Goal: Task Accomplishment & Management: Complete application form

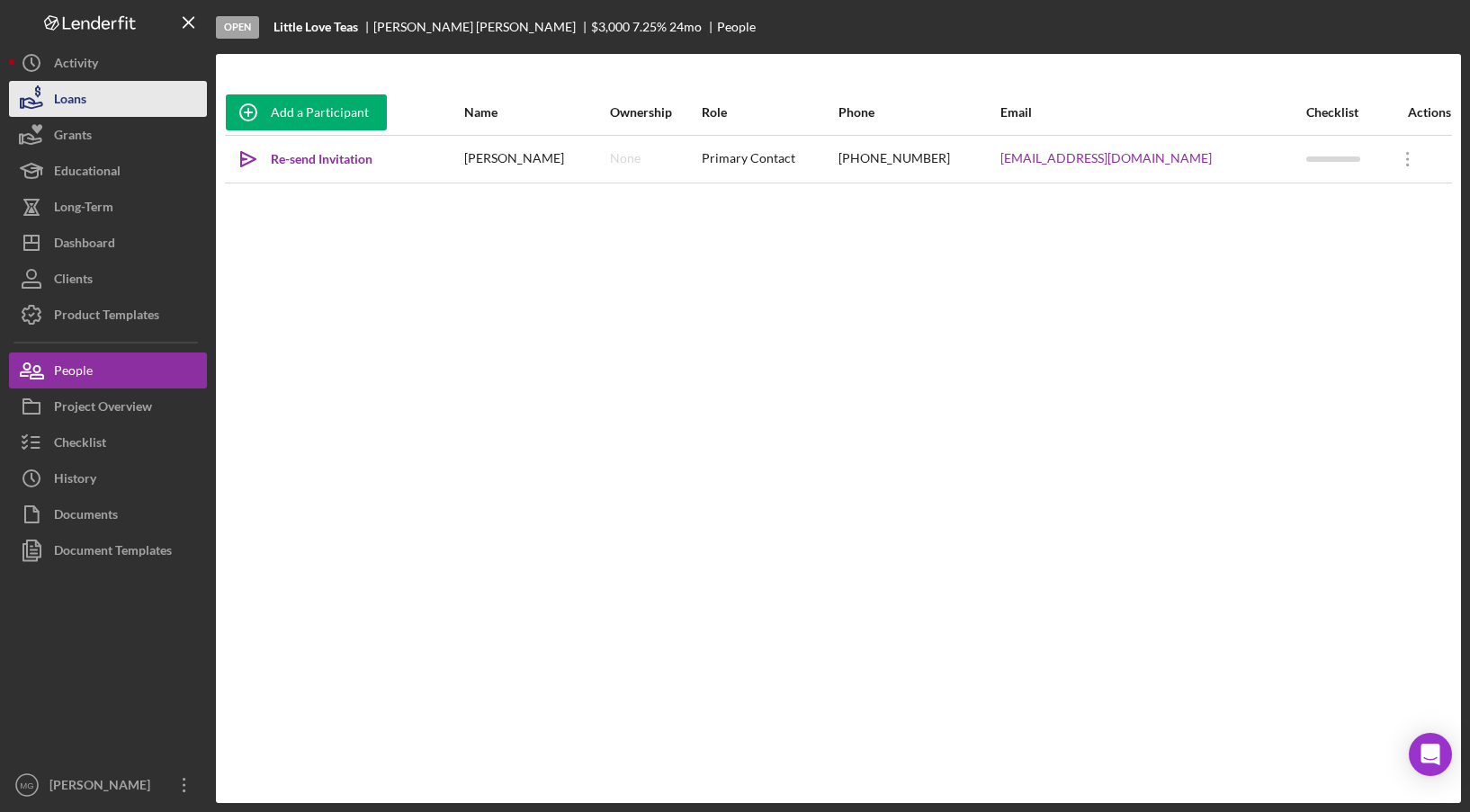
click at [97, 97] on button "Loans" at bounding box center [107, 98] width 198 height 36
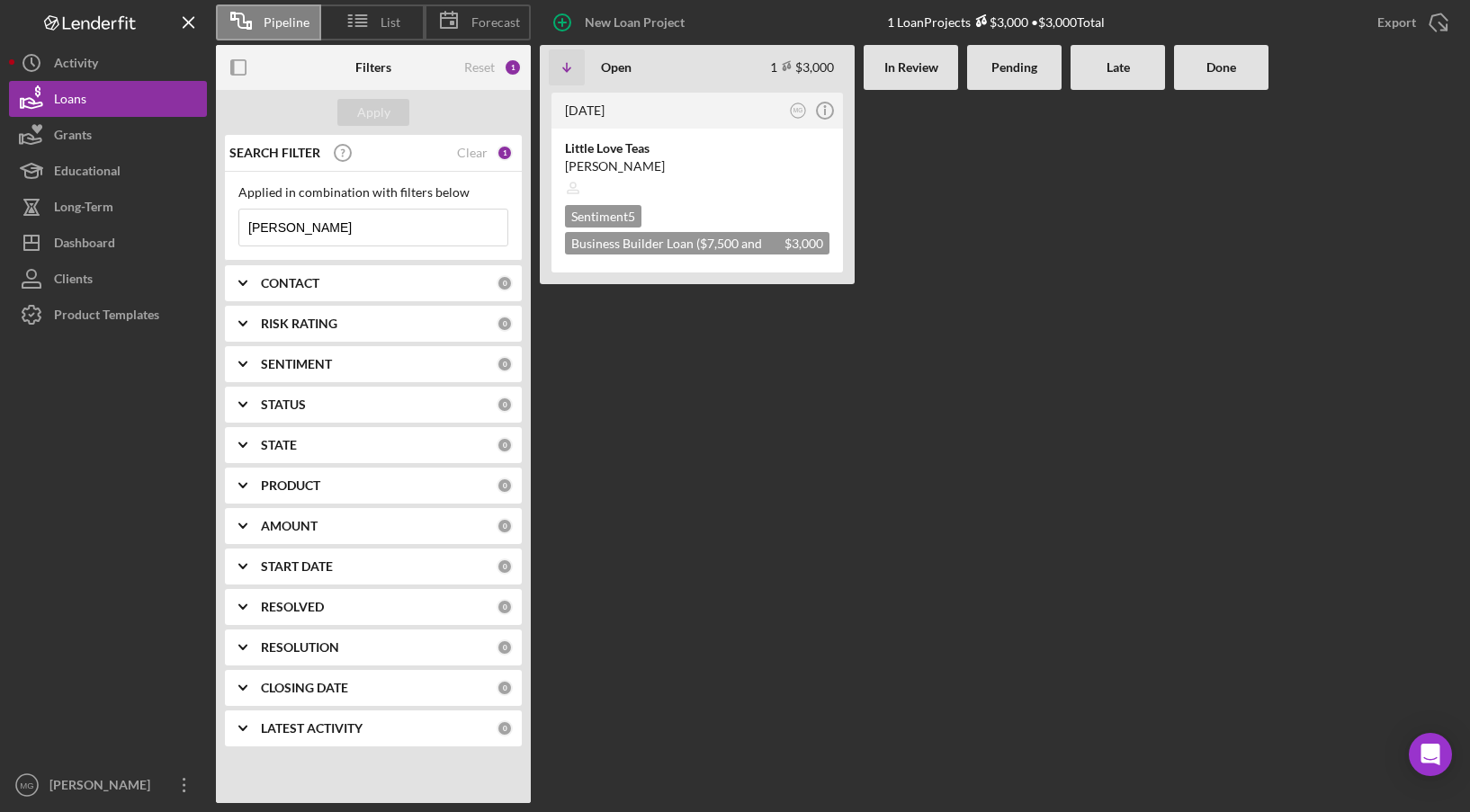
click at [376, 225] on input "[PERSON_NAME]" at bounding box center [373, 227] width 268 height 36
type input "p"
type input "k"
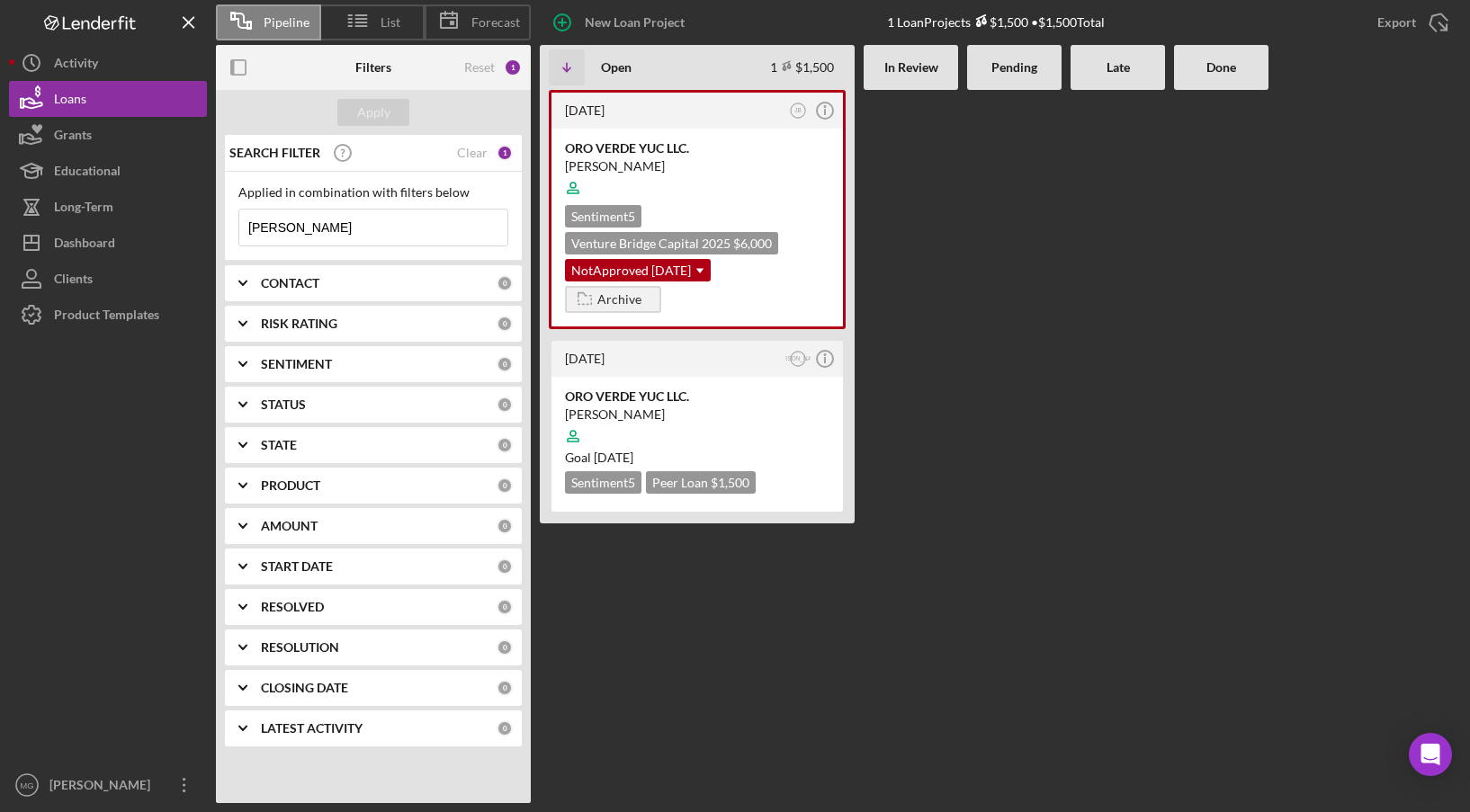
type input "[PERSON_NAME]"
click at [1121, 256] on div at bounding box center [1118, 446] width 95 height 713
click at [767, 168] on div "[PERSON_NAME]" at bounding box center [697, 166] width 264 height 18
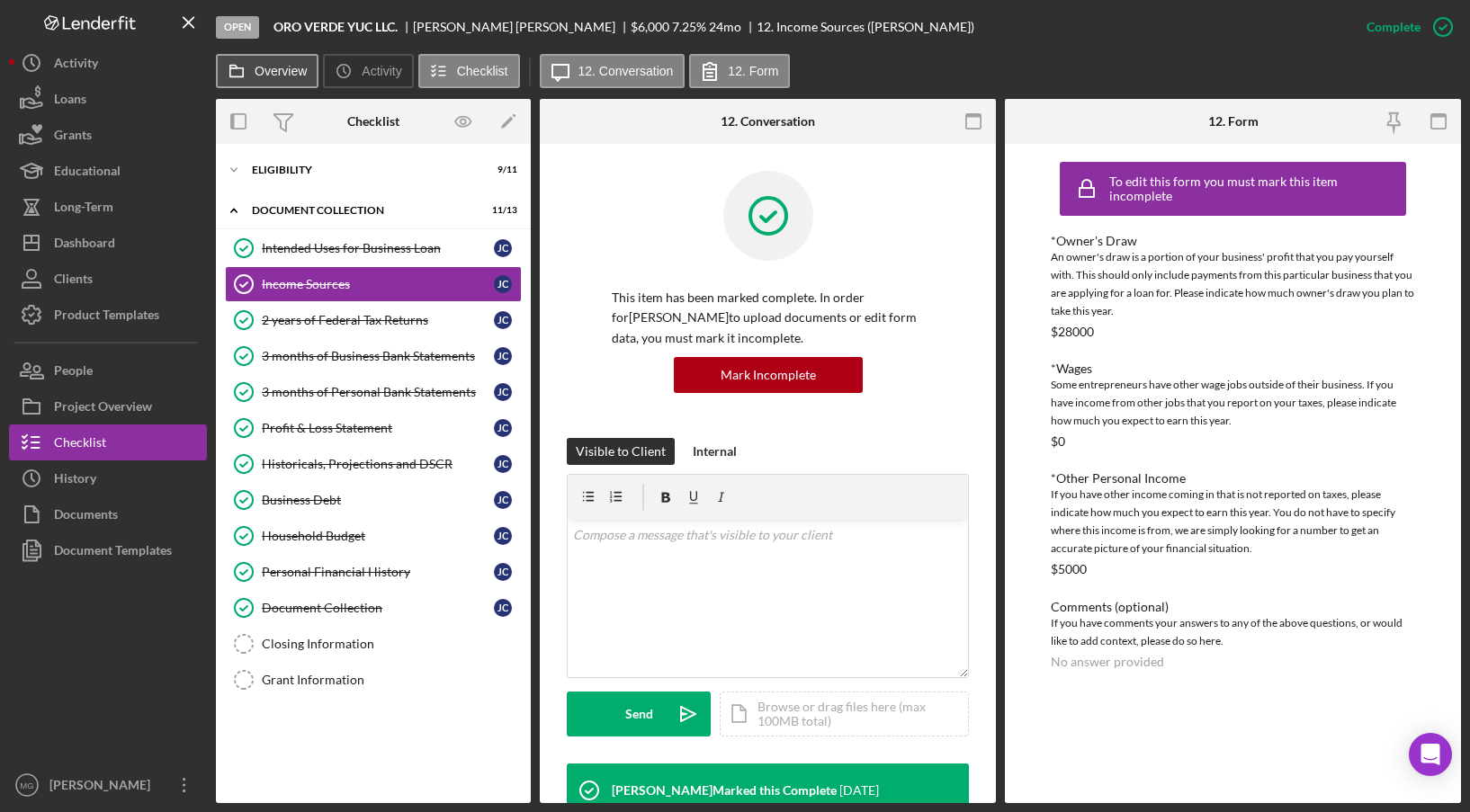
click at [279, 67] on label "Overview" at bounding box center [281, 70] width 52 height 14
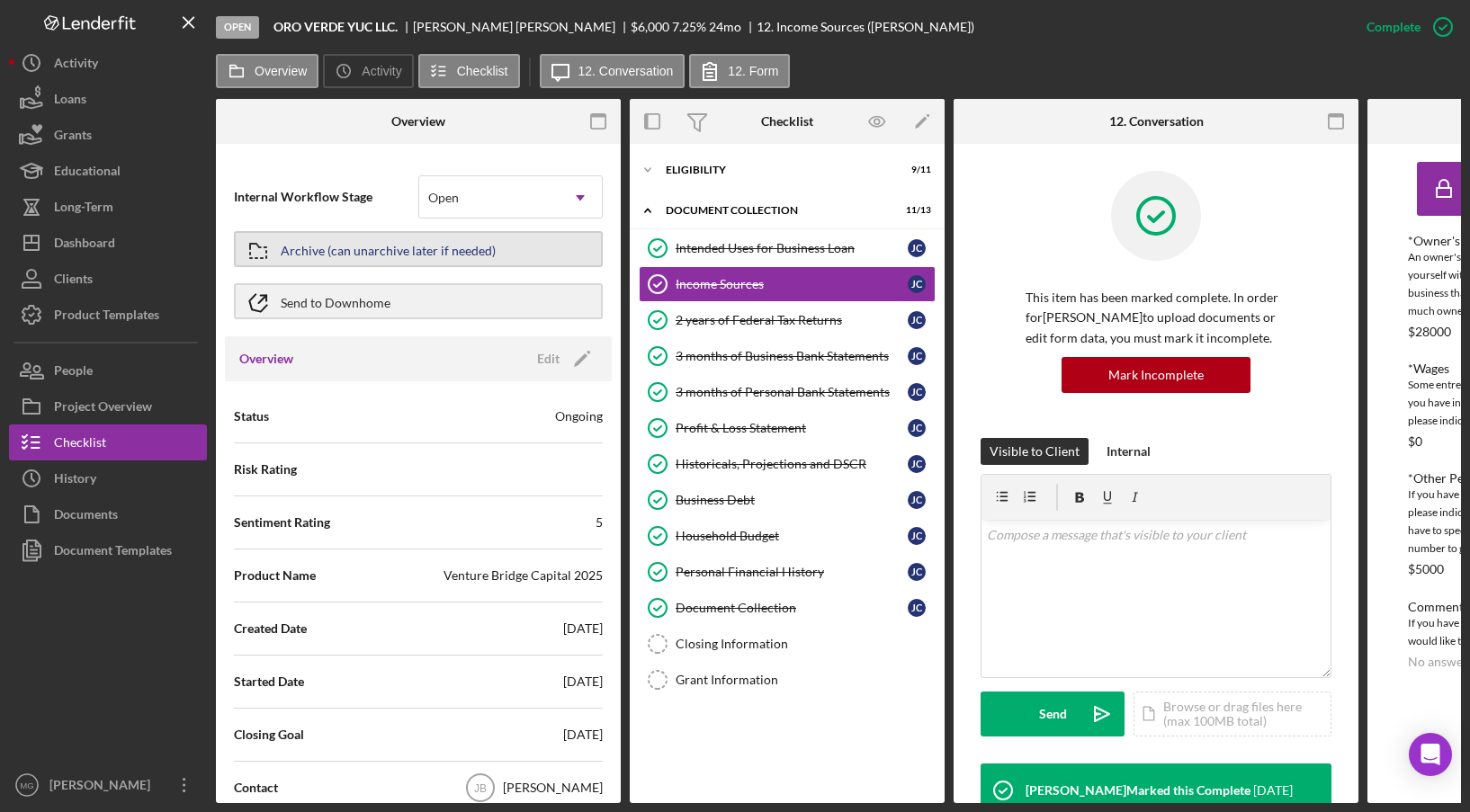
click at [403, 250] on div "Archive (can unarchive later if needed)" at bounding box center [388, 250] width 215 height 33
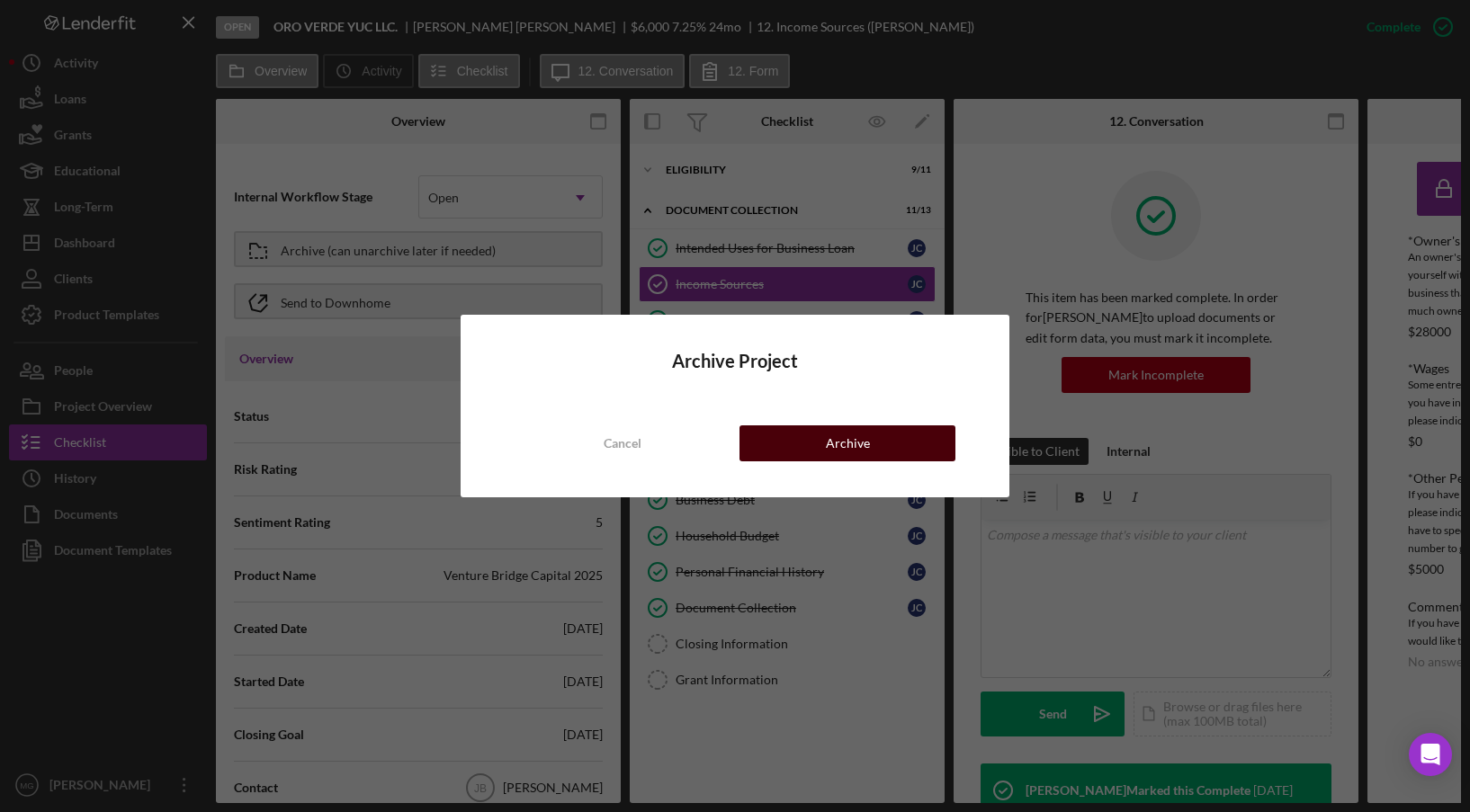
click at [847, 451] on div "Archive" at bounding box center [848, 443] width 44 height 36
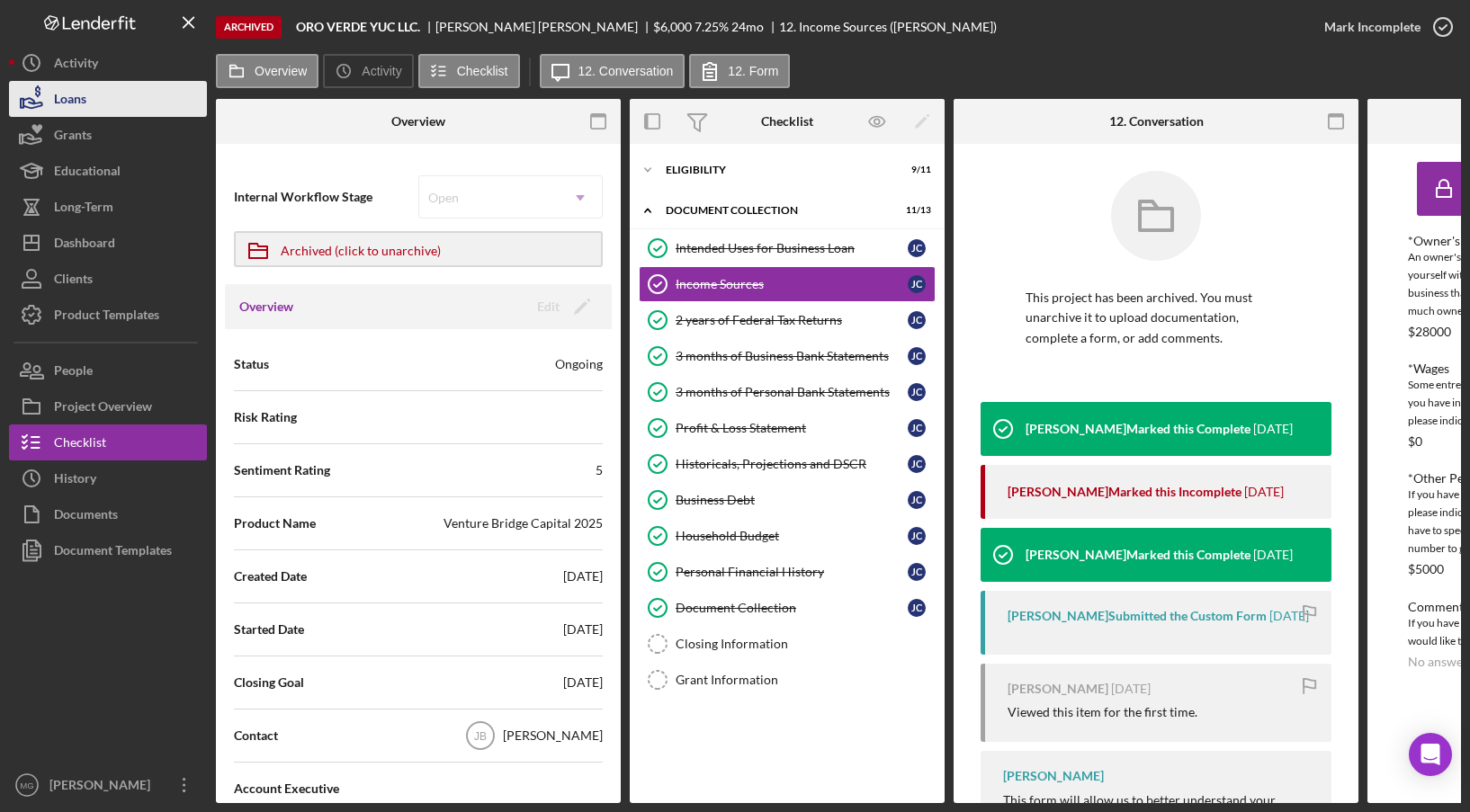
click at [95, 100] on button "Loans" at bounding box center [107, 98] width 198 height 36
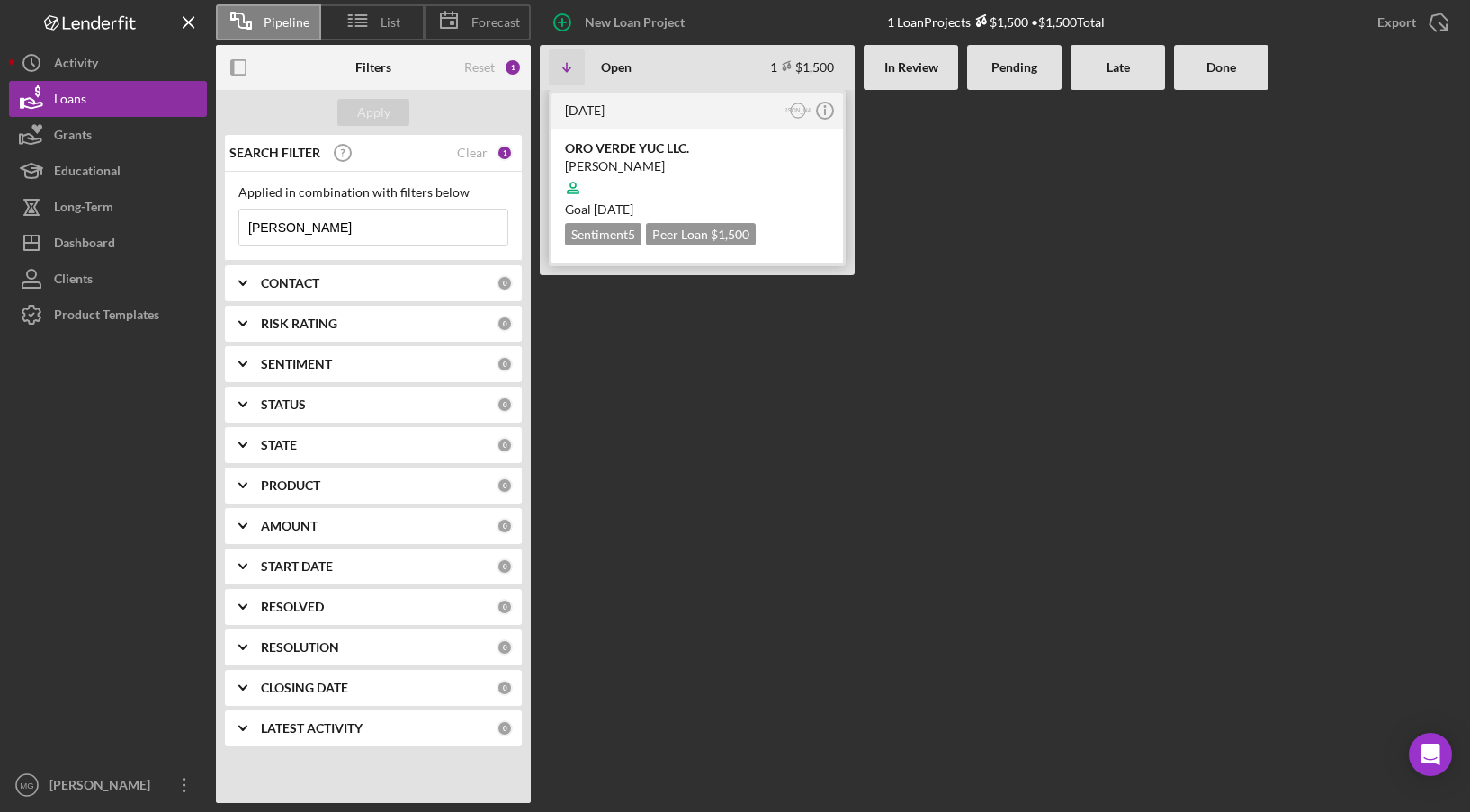
click at [793, 187] on div at bounding box center [697, 187] width 264 height 34
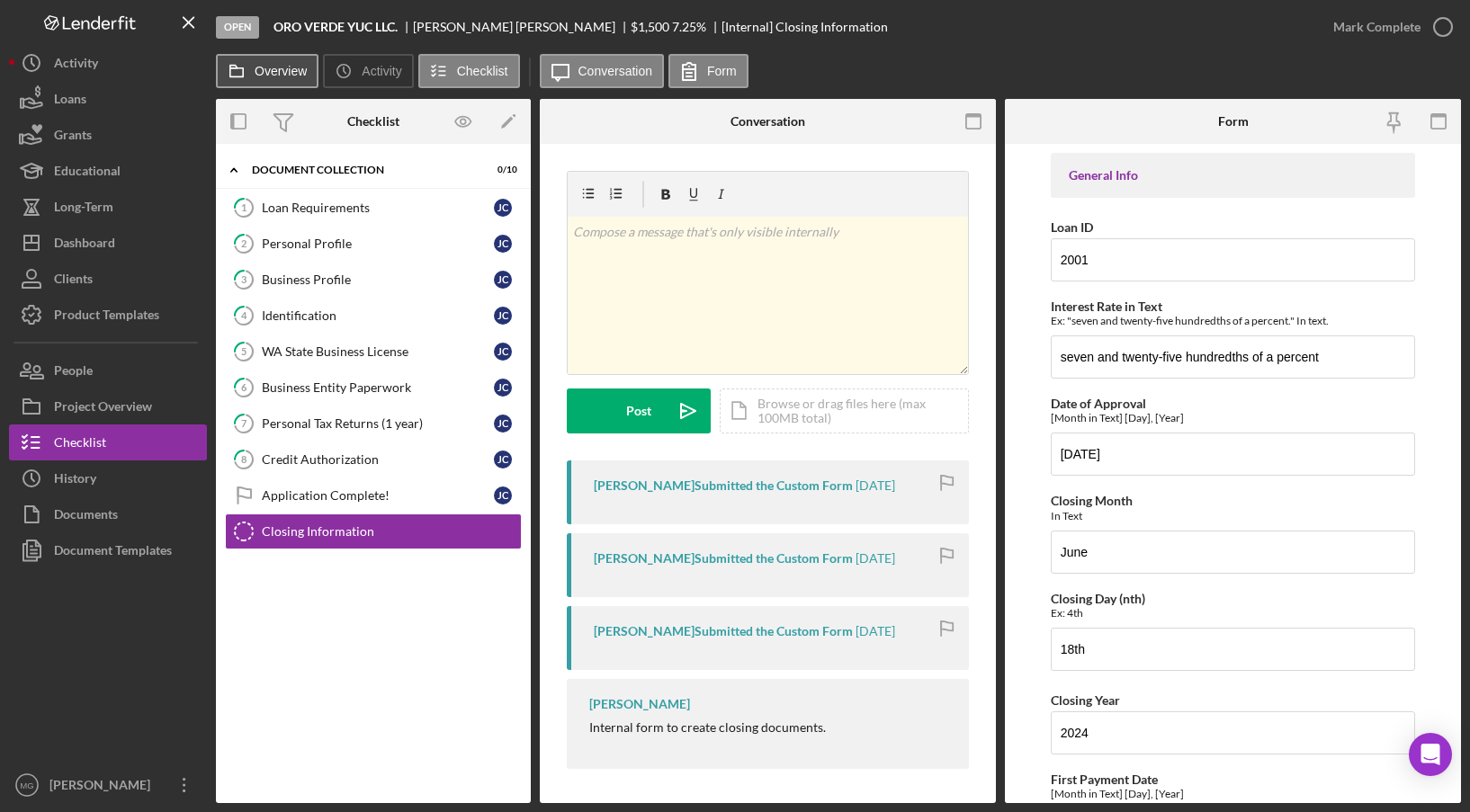
click at [286, 68] on label "Overview" at bounding box center [281, 70] width 52 height 14
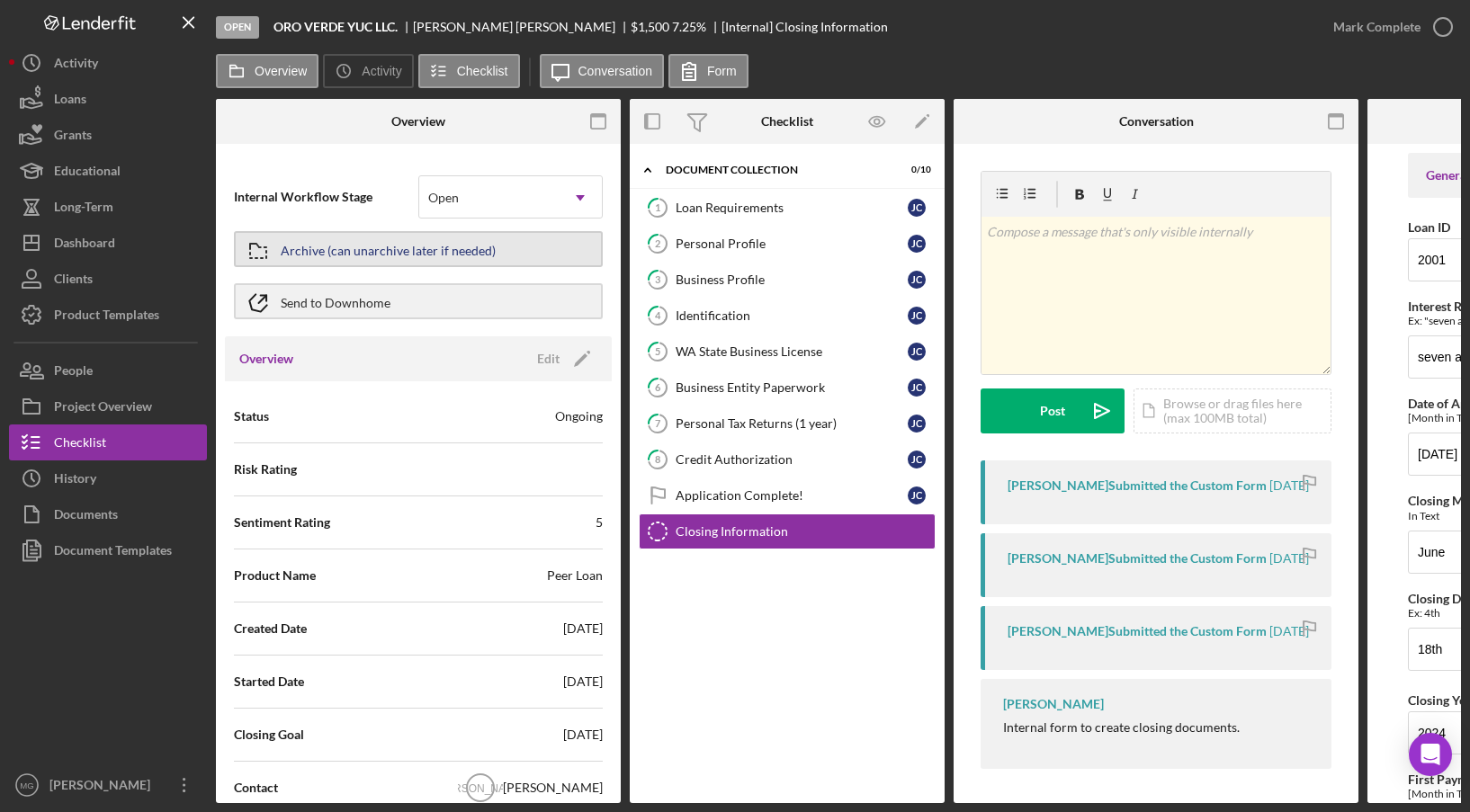
click at [407, 253] on div "Archive (can unarchive later if needed)" at bounding box center [388, 250] width 215 height 33
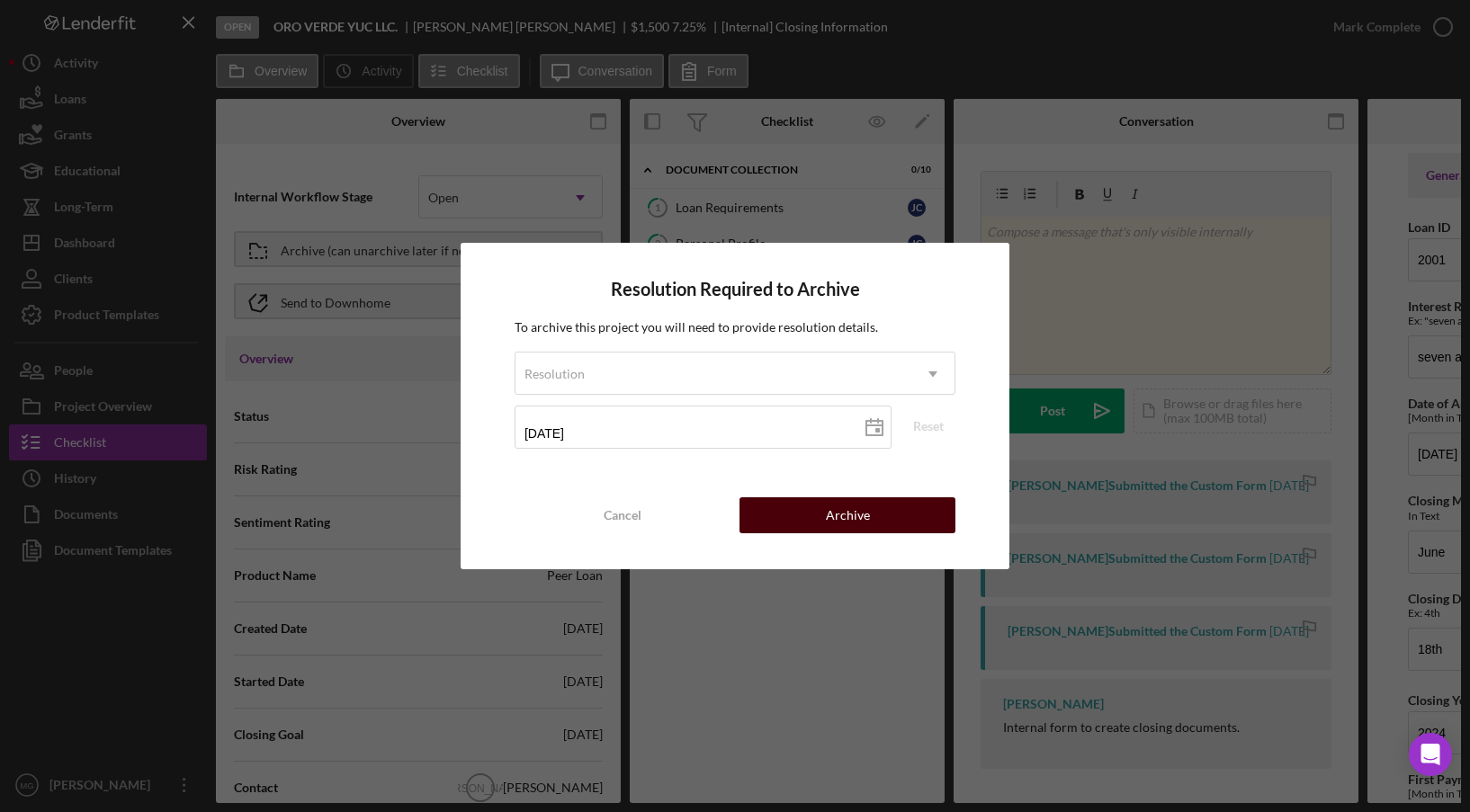
click at [852, 526] on div "Archive" at bounding box center [848, 515] width 44 height 36
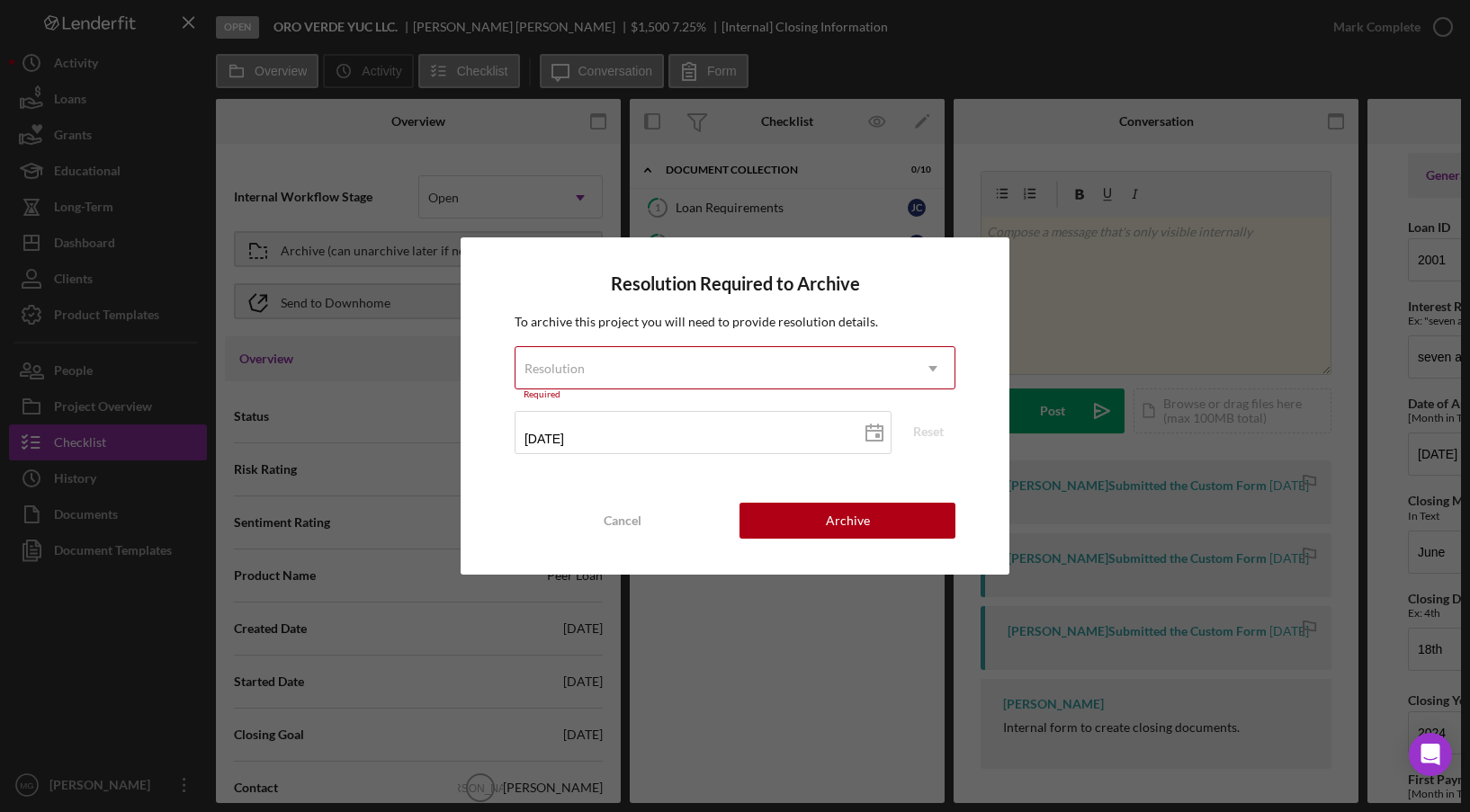
click at [769, 370] on div "Resolution" at bounding box center [713, 368] width 395 height 41
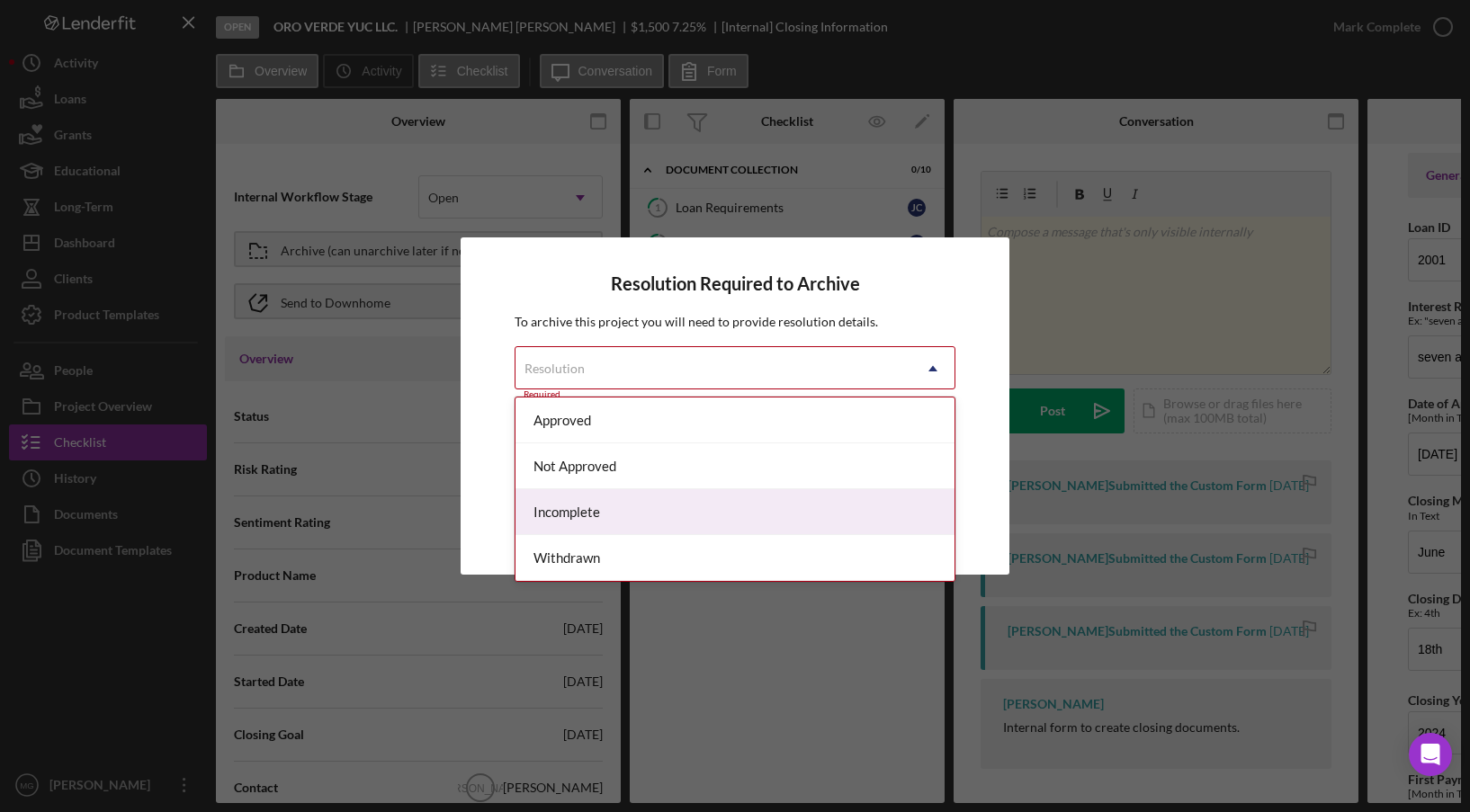
click at [704, 508] on div "Incomplete" at bounding box center [734, 512] width 439 height 46
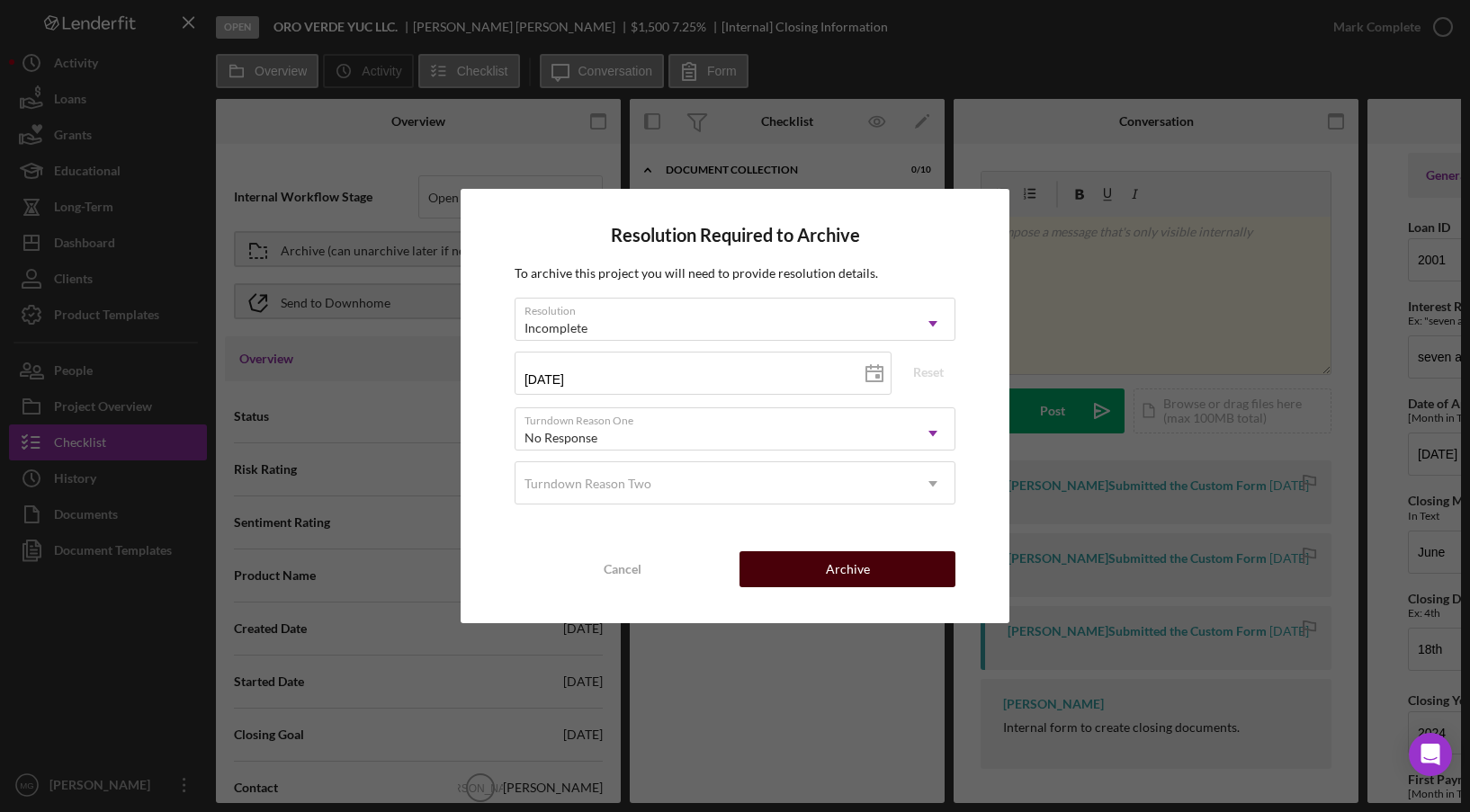
click at [830, 572] on div "Archive" at bounding box center [848, 569] width 44 height 36
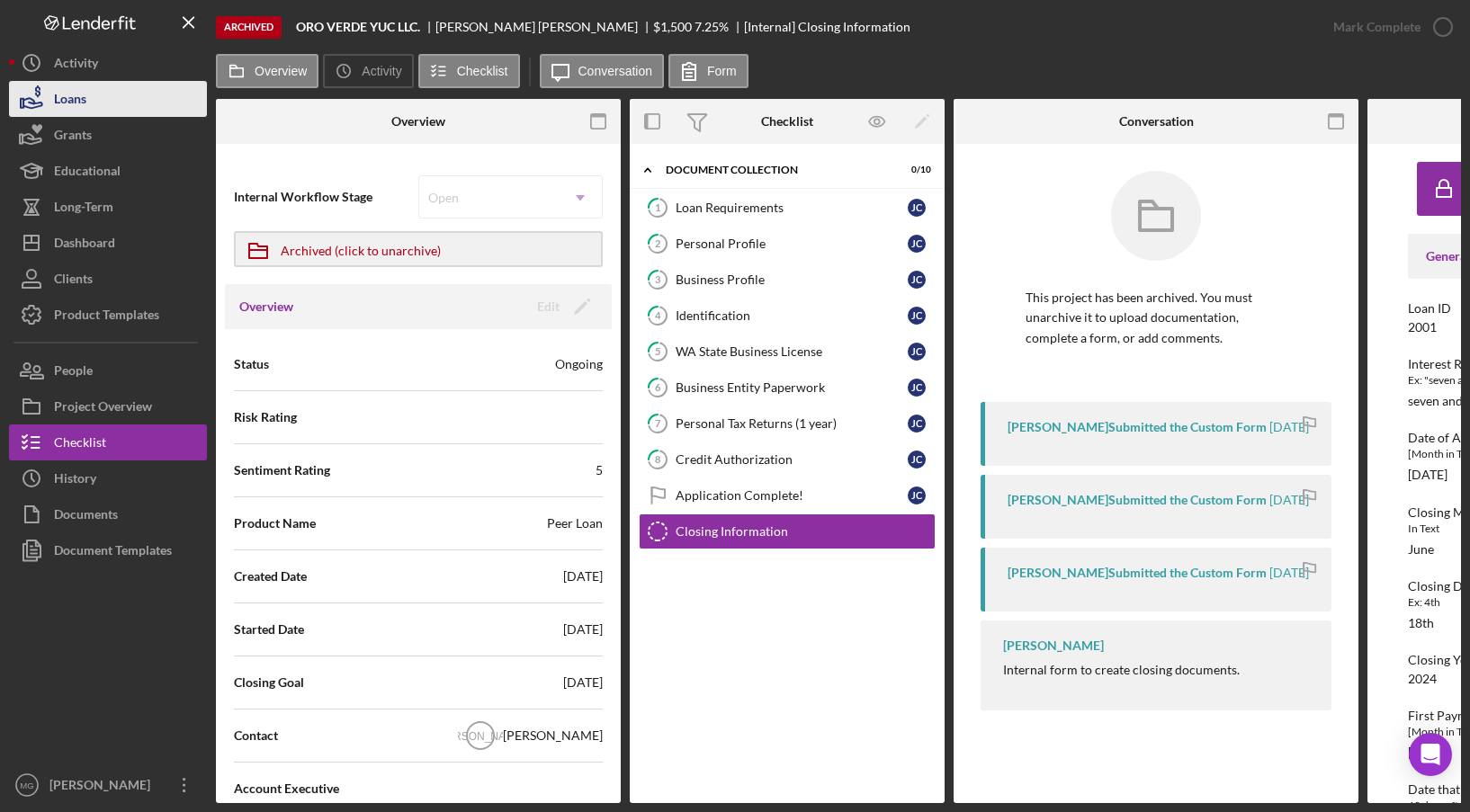
click at [128, 104] on button "Loans" at bounding box center [107, 98] width 198 height 36
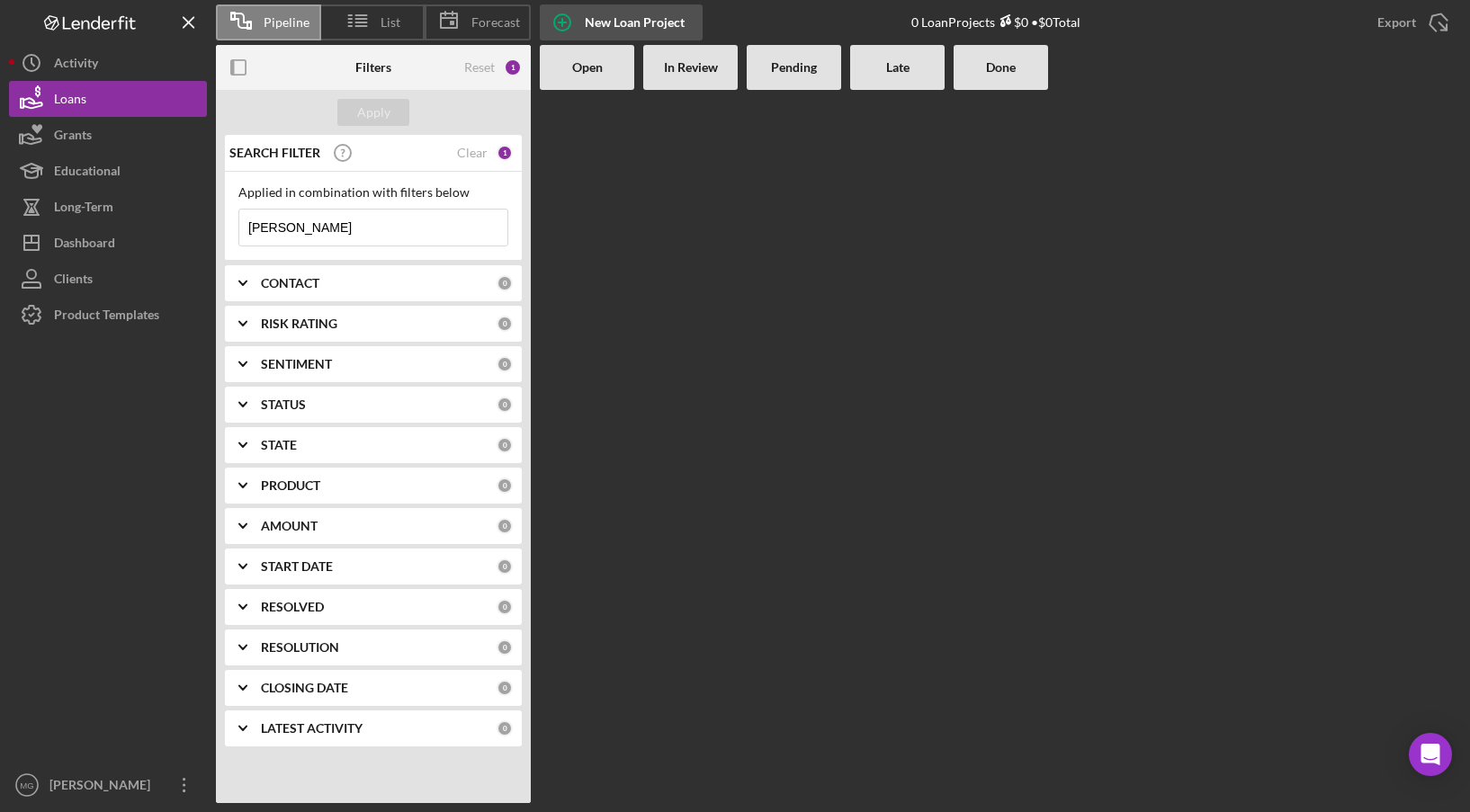
click at [618, 20] on div "New Loan Project" at bounding box center [635, 22] width 100 height 36
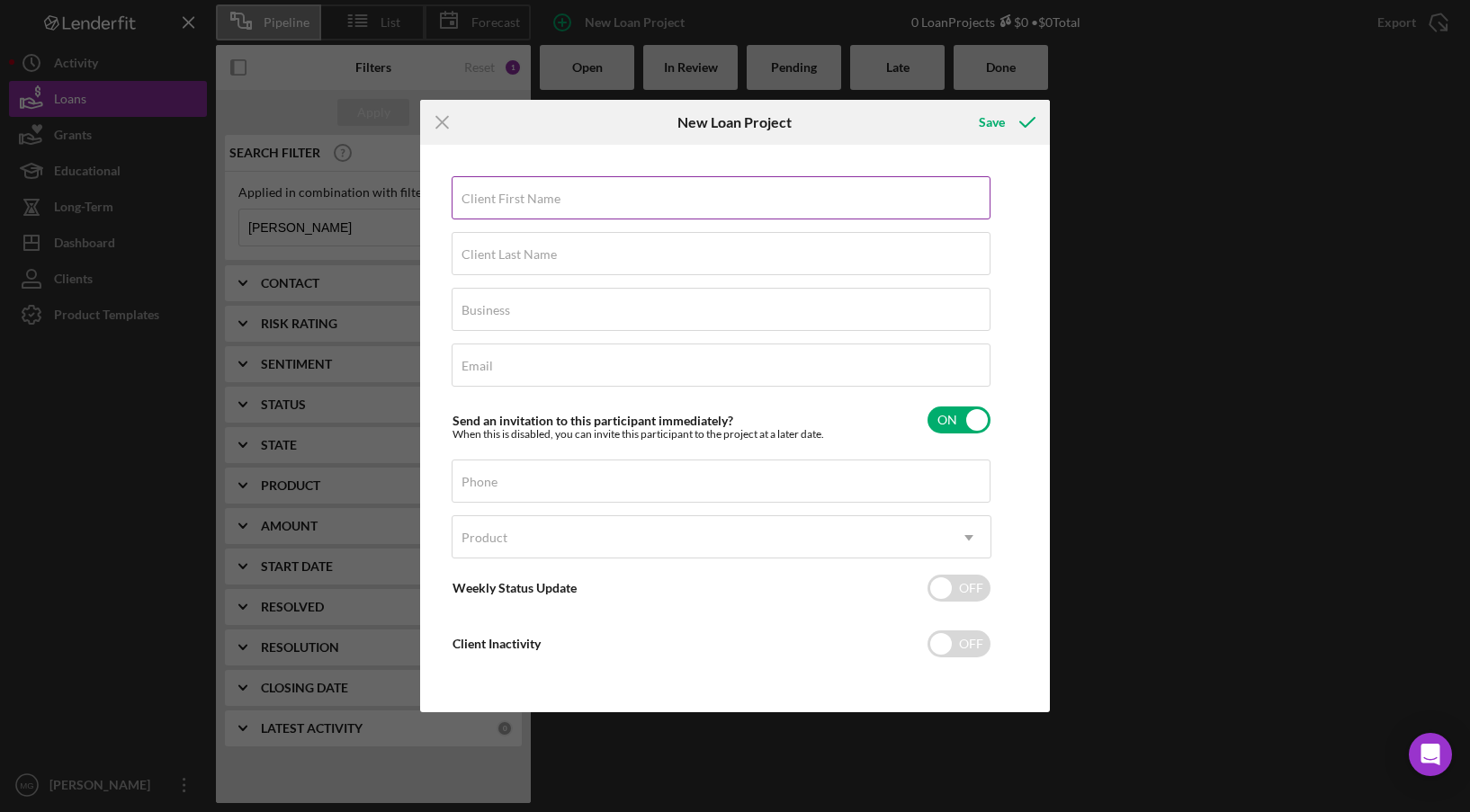
click at [614, 192] on div "Client First Name Required" at bounding box center [721, 199] width 540 height 45
type input "[PERSON_NAME]"
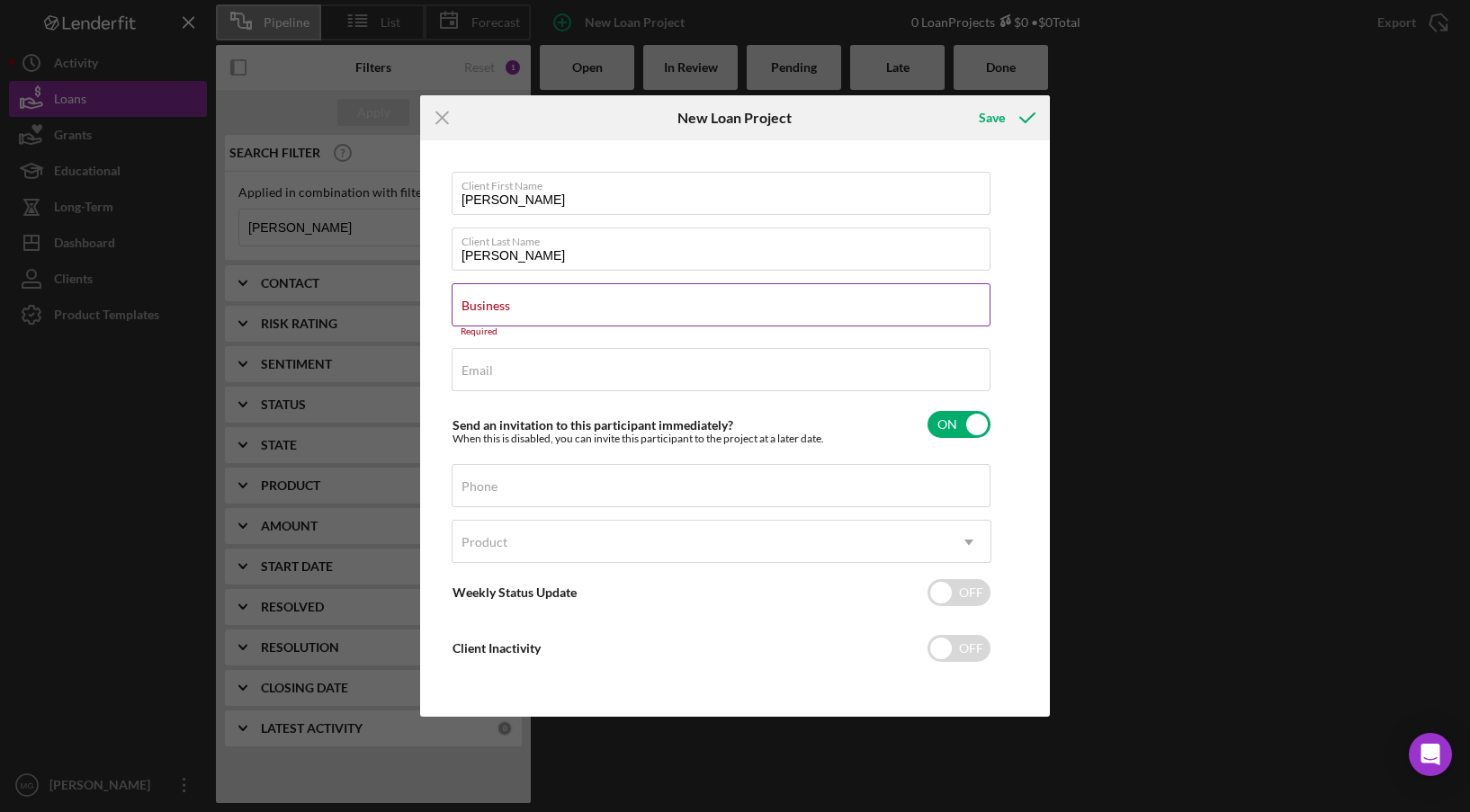
click at [510, 302] on label "Business" at bounding box center [485, 306] width 48 height 14
click at [847, 302] on input "Business" at bounding box center [721, 305] width 539 height 43
paste input "Apapacho Mexican Treats"
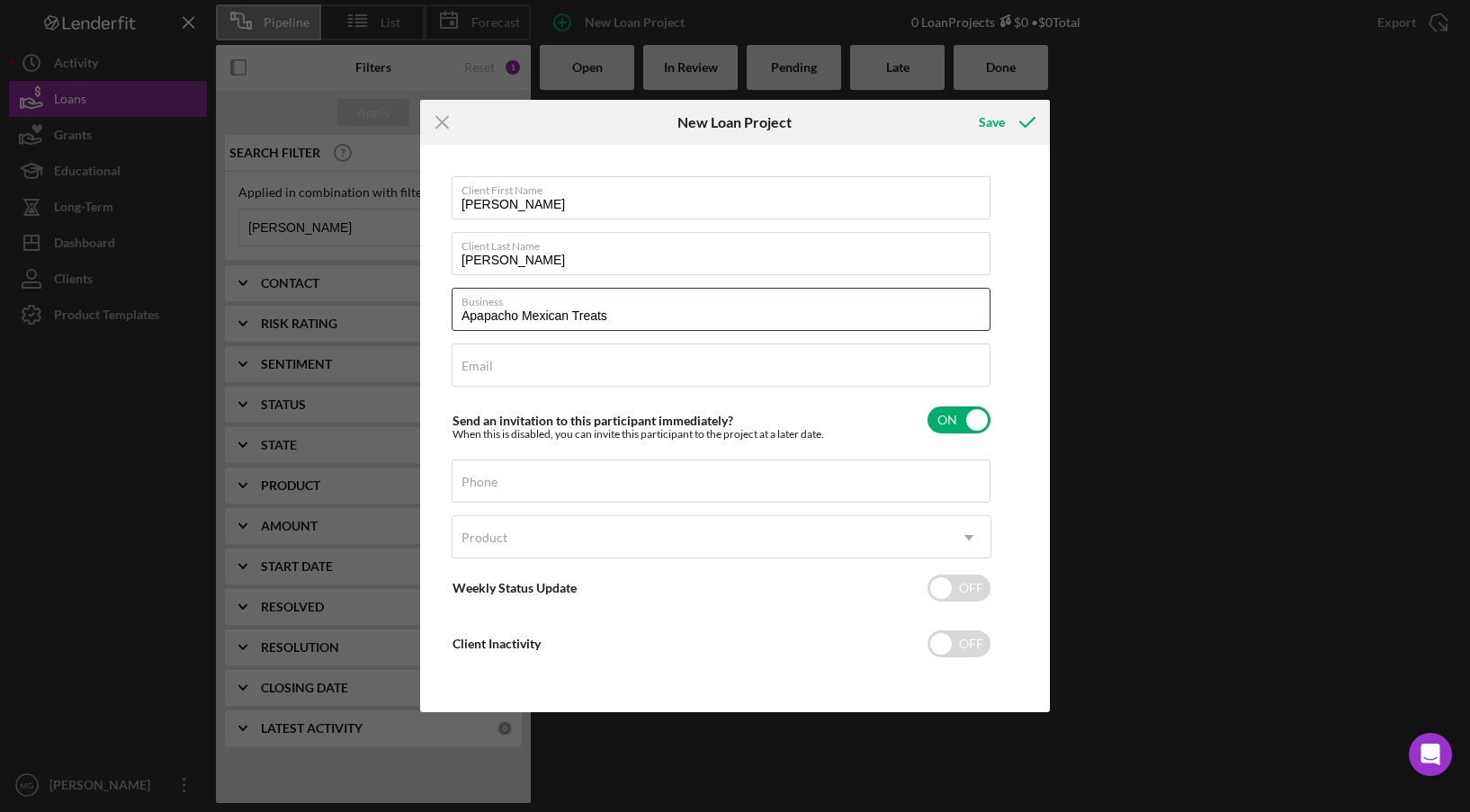
type input "Apapacho Mexican Treats"
click at [660, 373] on div "Email Required" at bounding box center [721, 365] width 540 height 45
paste input "[PERSON_NAME][EMAIL_ADDRESS][DOMAIN_NAME]"
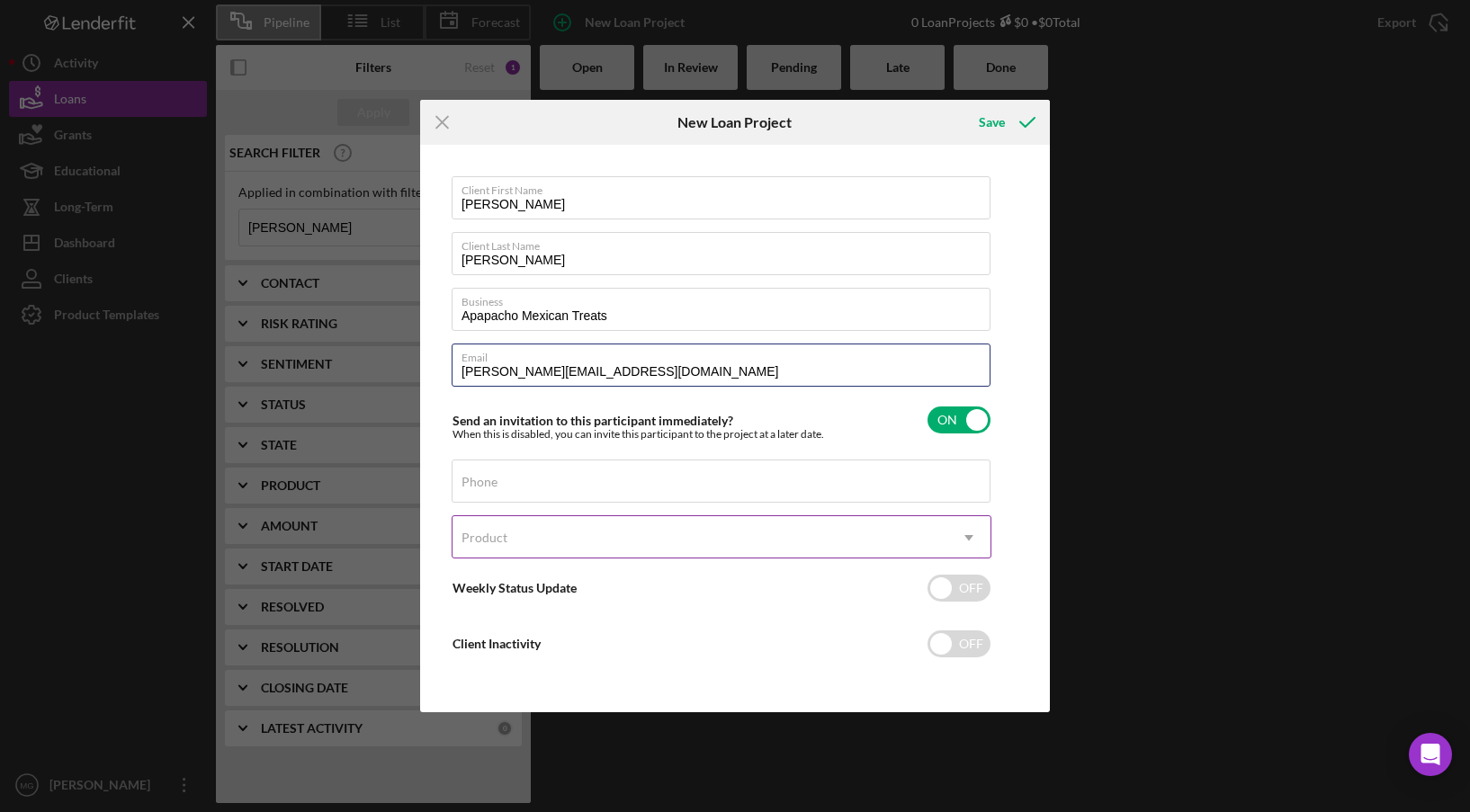
type input "[PERSON_NAME][EMAIL_ADDRESS][DOMAIN_NAME]"
click at [972, 536] on icon "Icon/Dropdown Arrow" at bounding box center [968, 537] width 43 height 43
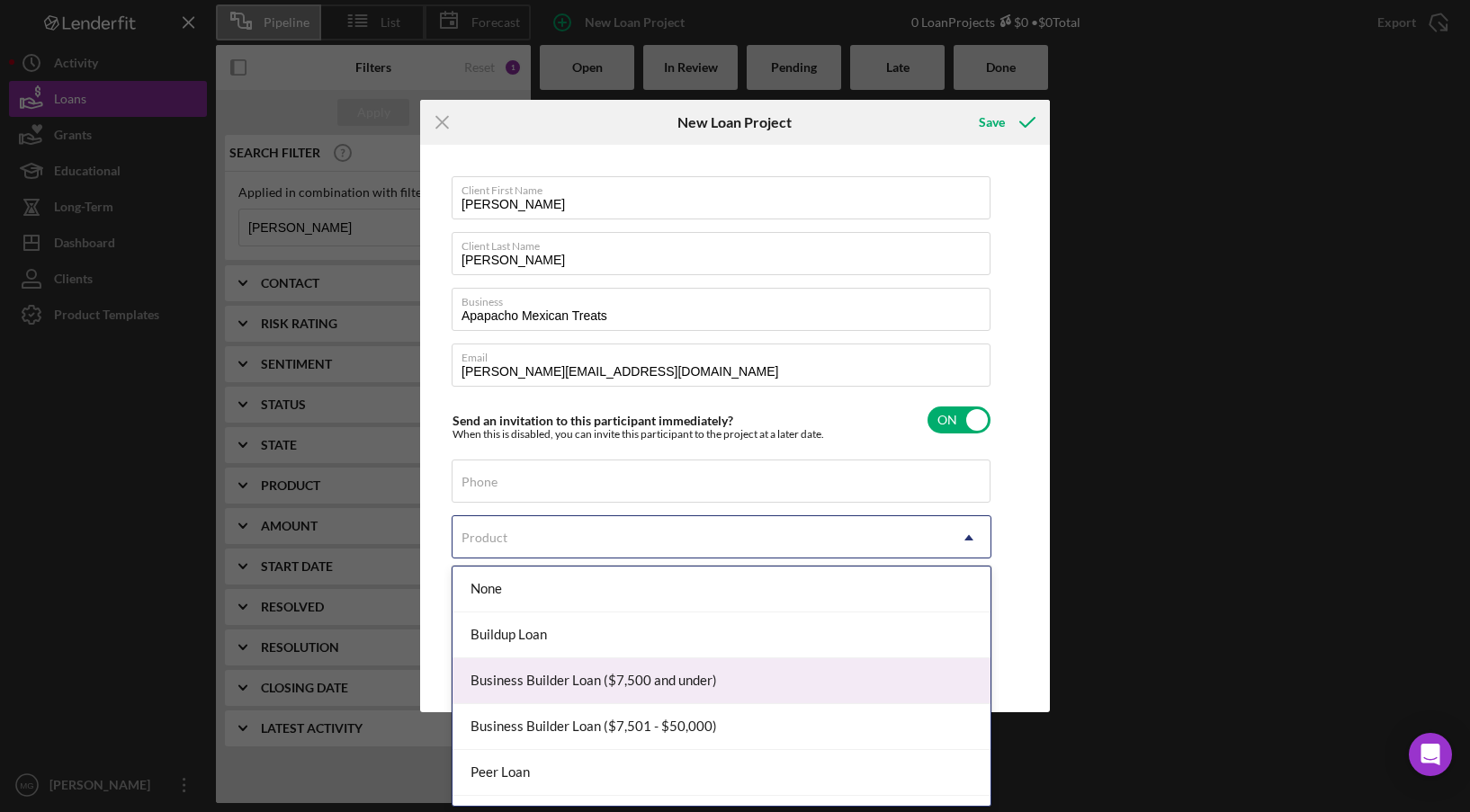
click at [725, 687] on div "Business Builder Loan ($7,500 and under)" at bounding box center [721, 682] width 538 height 46
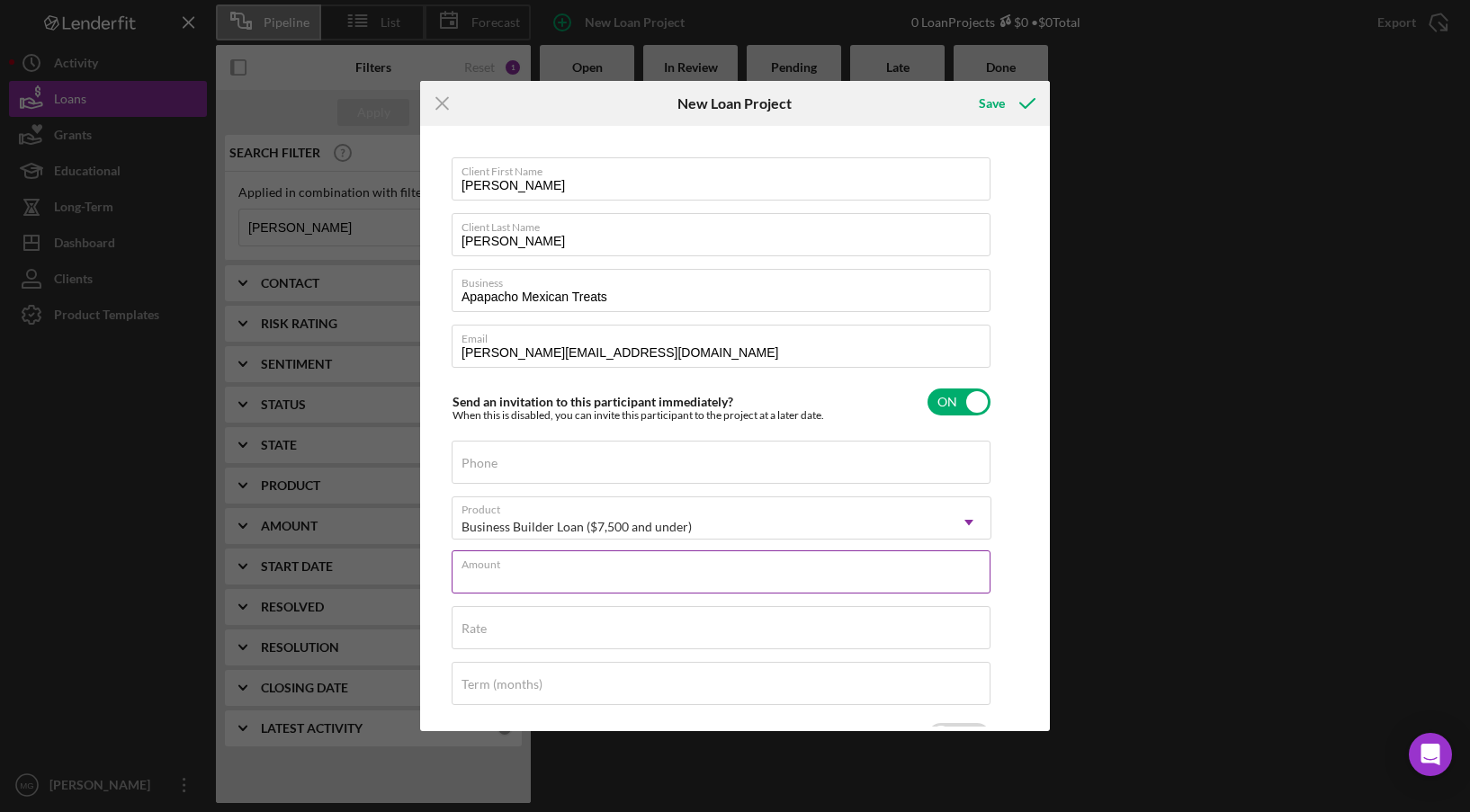
click at [633, 565] on div "Amount" at bounding box center [721, 573] width 540 height 45
type input "$7,500"
click at [620, 626] on div "Rate" at bounding box center [721, 629] width 540 height 45
type input "7.250%"
click at [602, 680] on div "Term (months)" at bounding box center [721, 684] width 540 height 45
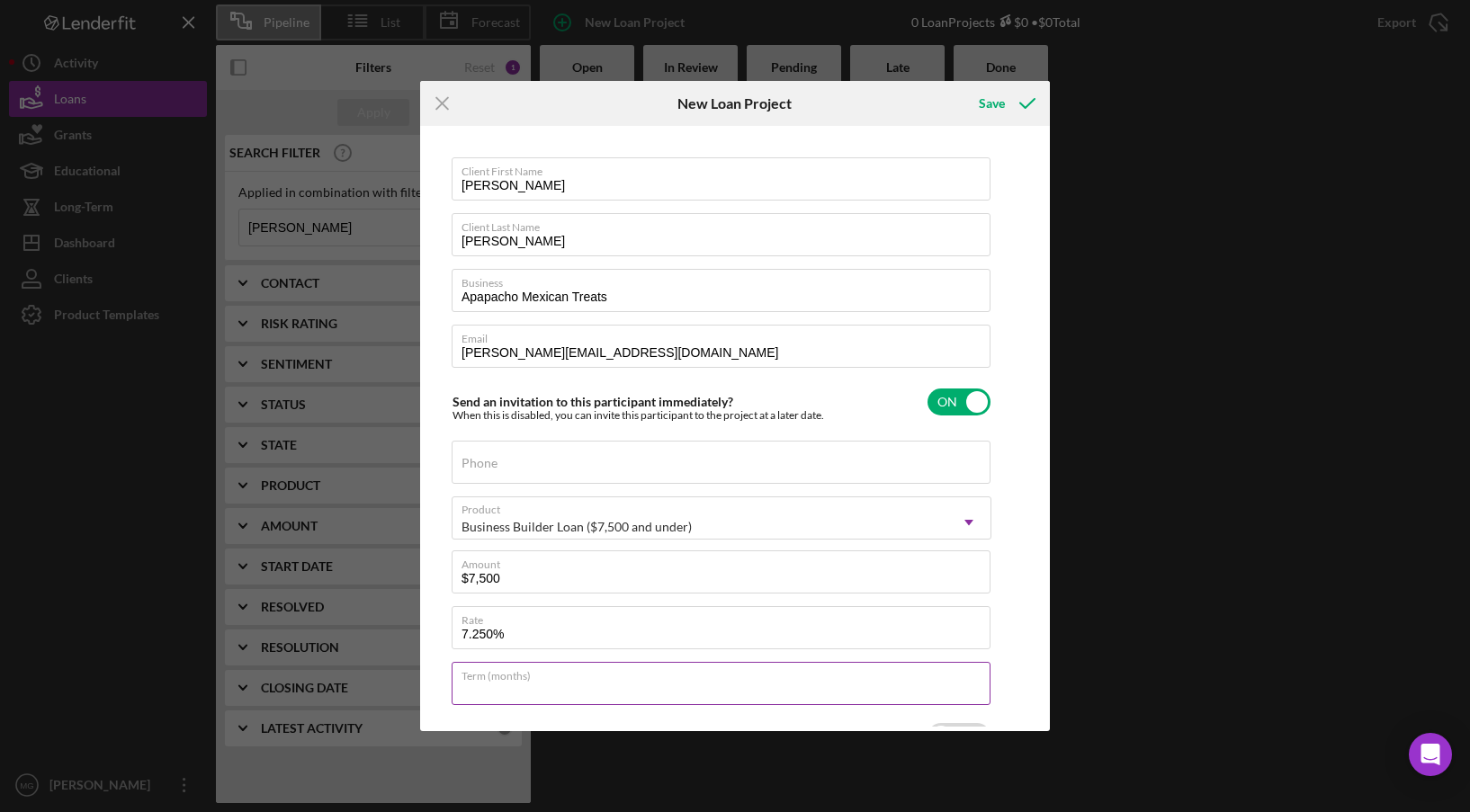
type input "24"
click at [992, 106] on div "Save" at bounding box center [992, 103] width 26 height 36
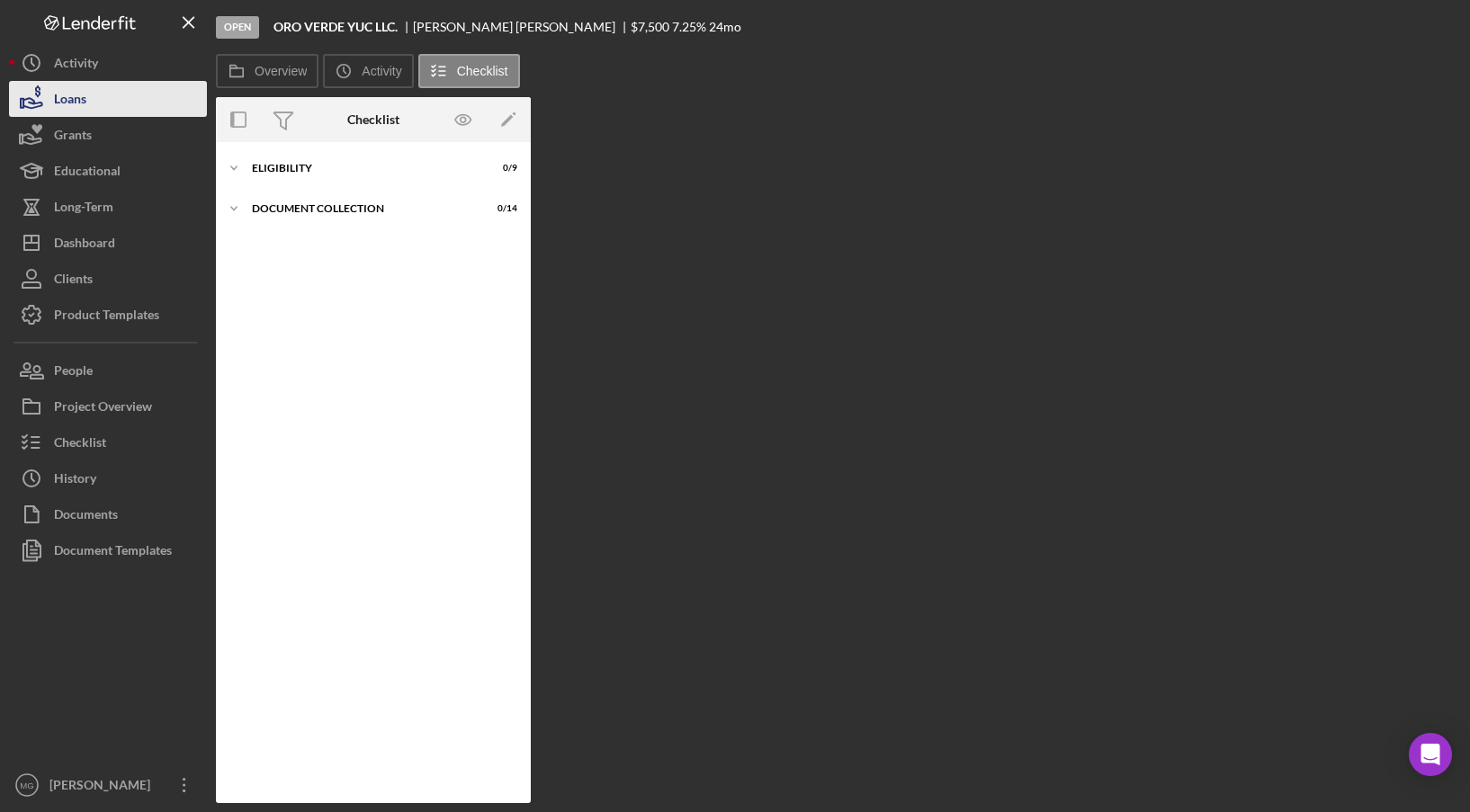
click at [105, 98] on button "Loans" at bounding box center [107, 98] width 198 height 36
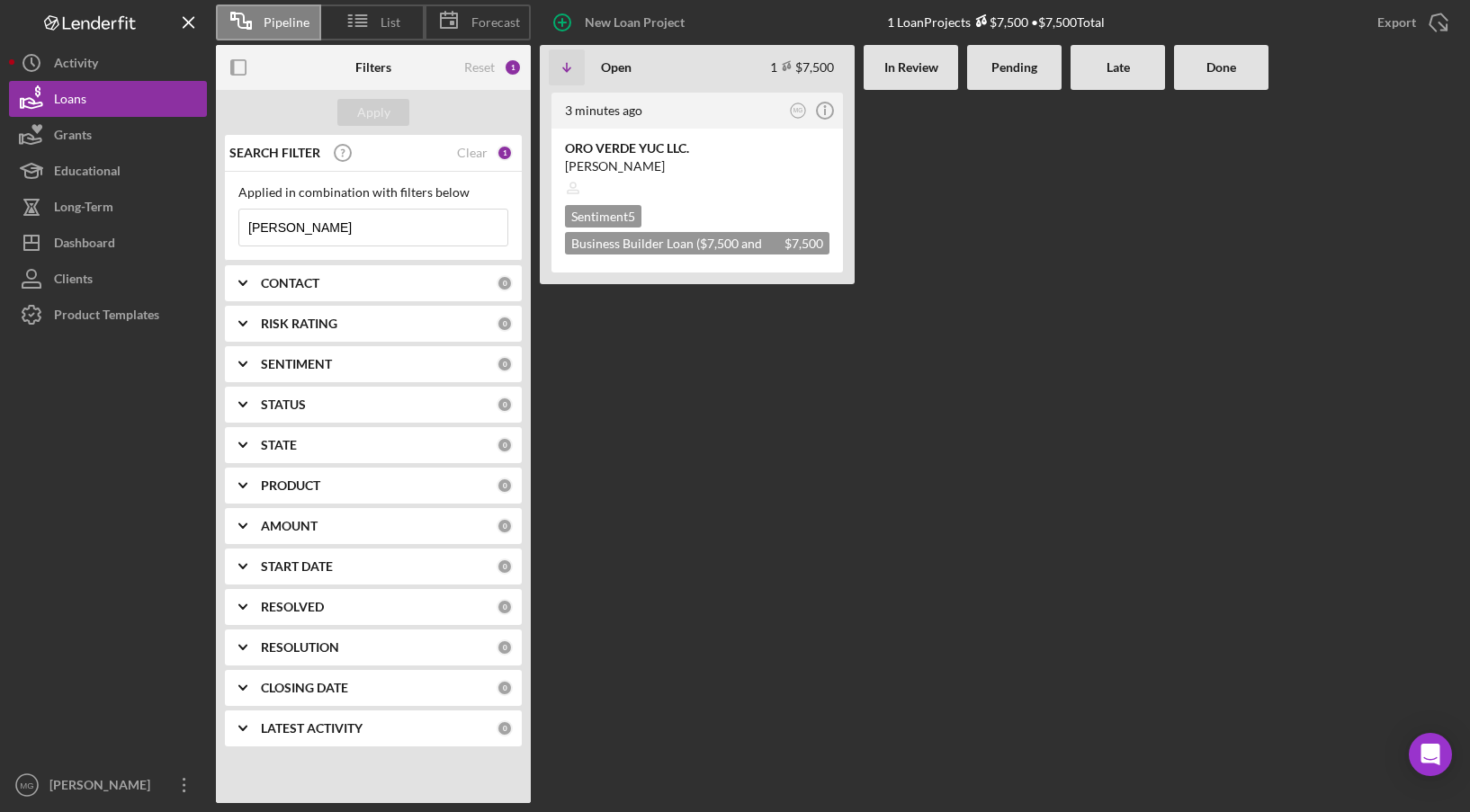
drag, startPoint x: 292, startPoint y: 233, endPoint x: 232, endPoint y: 233, distance: 60.0
click at [232, 233] on div "Applied in combination with filters below [PERSON_NAME]/Menu Close" at bounding box center [373, 216] width 297 height 89
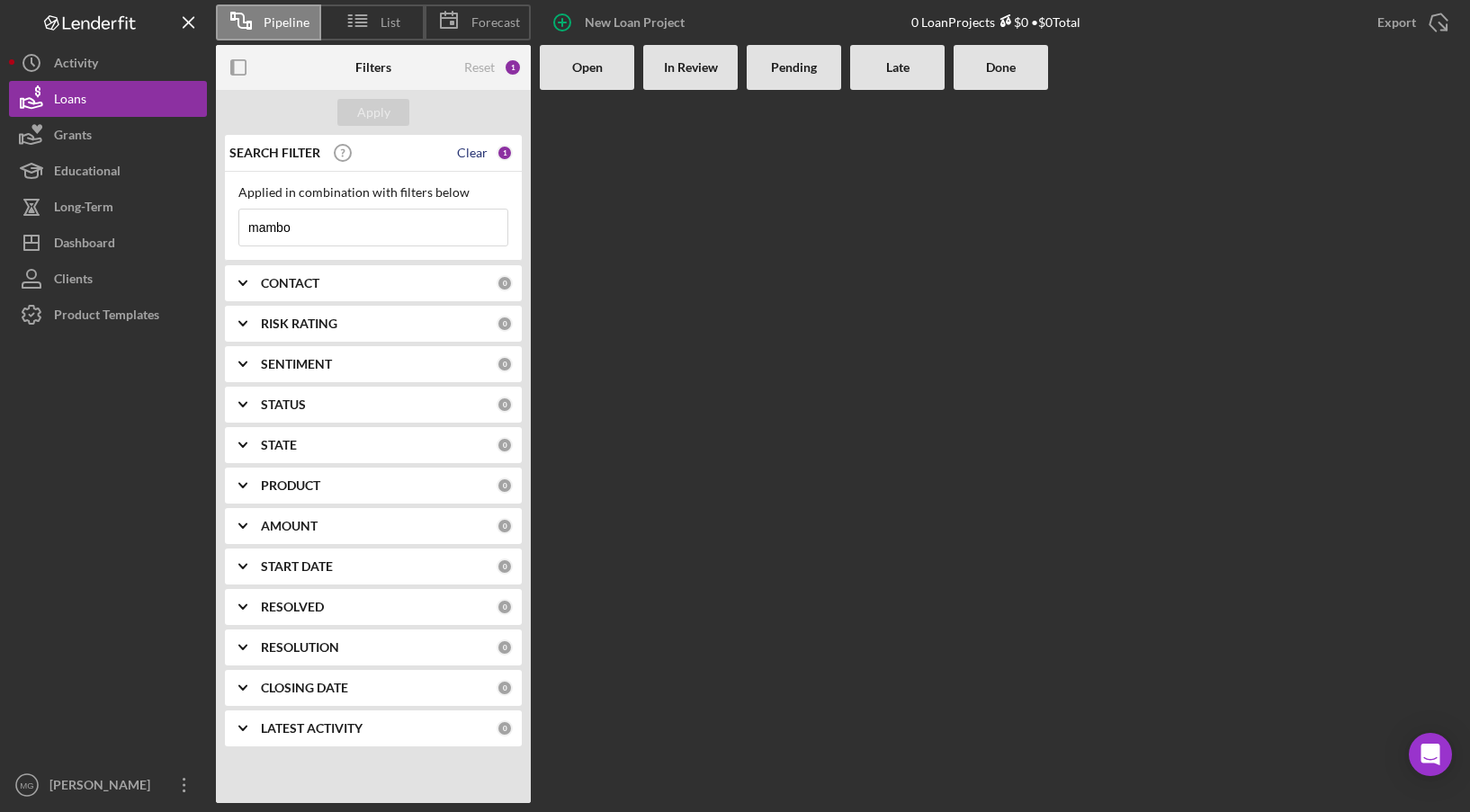
type input "mambo"
click at [468, 149] on div "Clear" at bounding box center [473, 152] width 31 height 14
click at [374, 119] on div "Apply" at bounding box center [373, 113] width 34 height 27
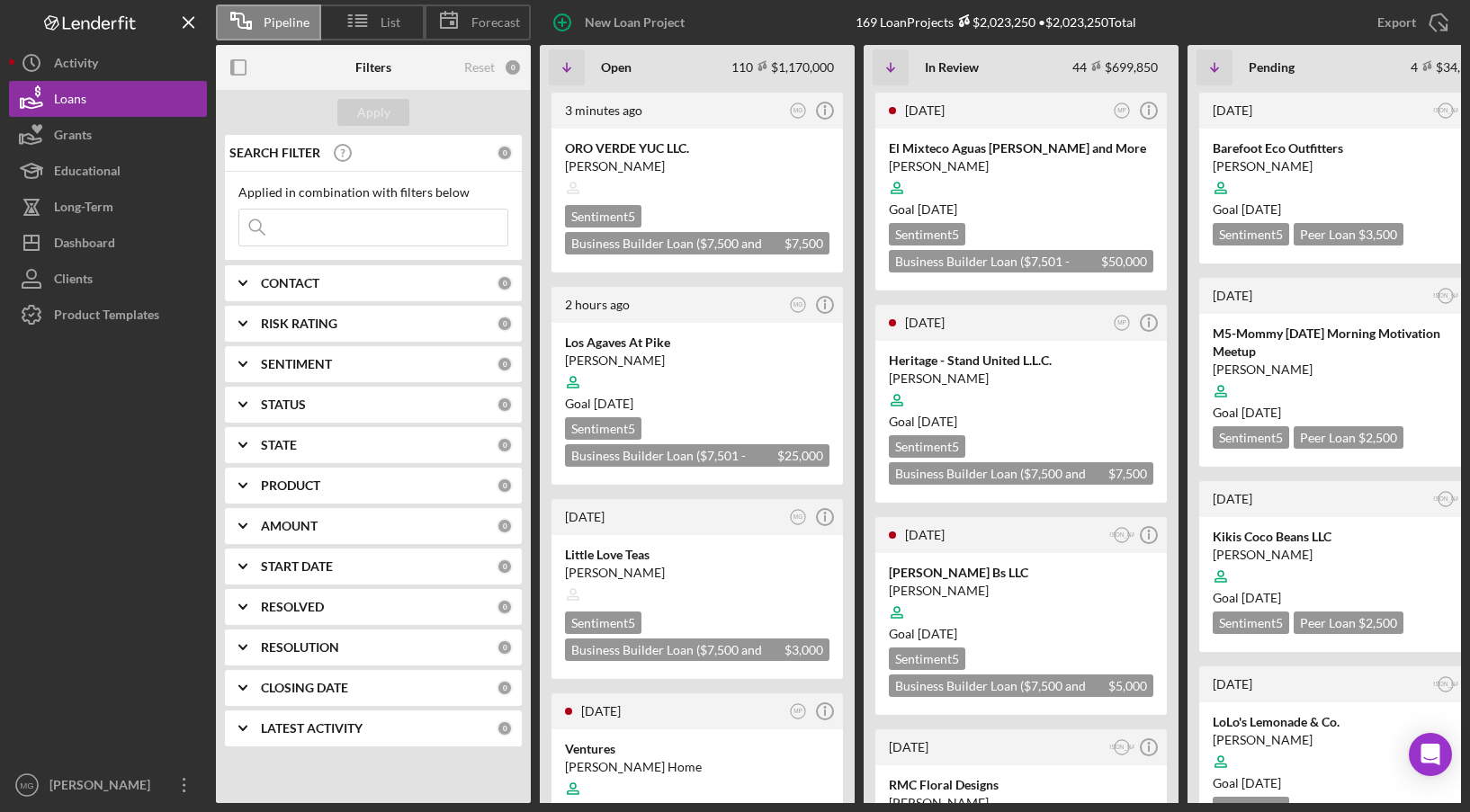
click at [360, 230] on input at bounding box center [373, 227] width 268 height 36
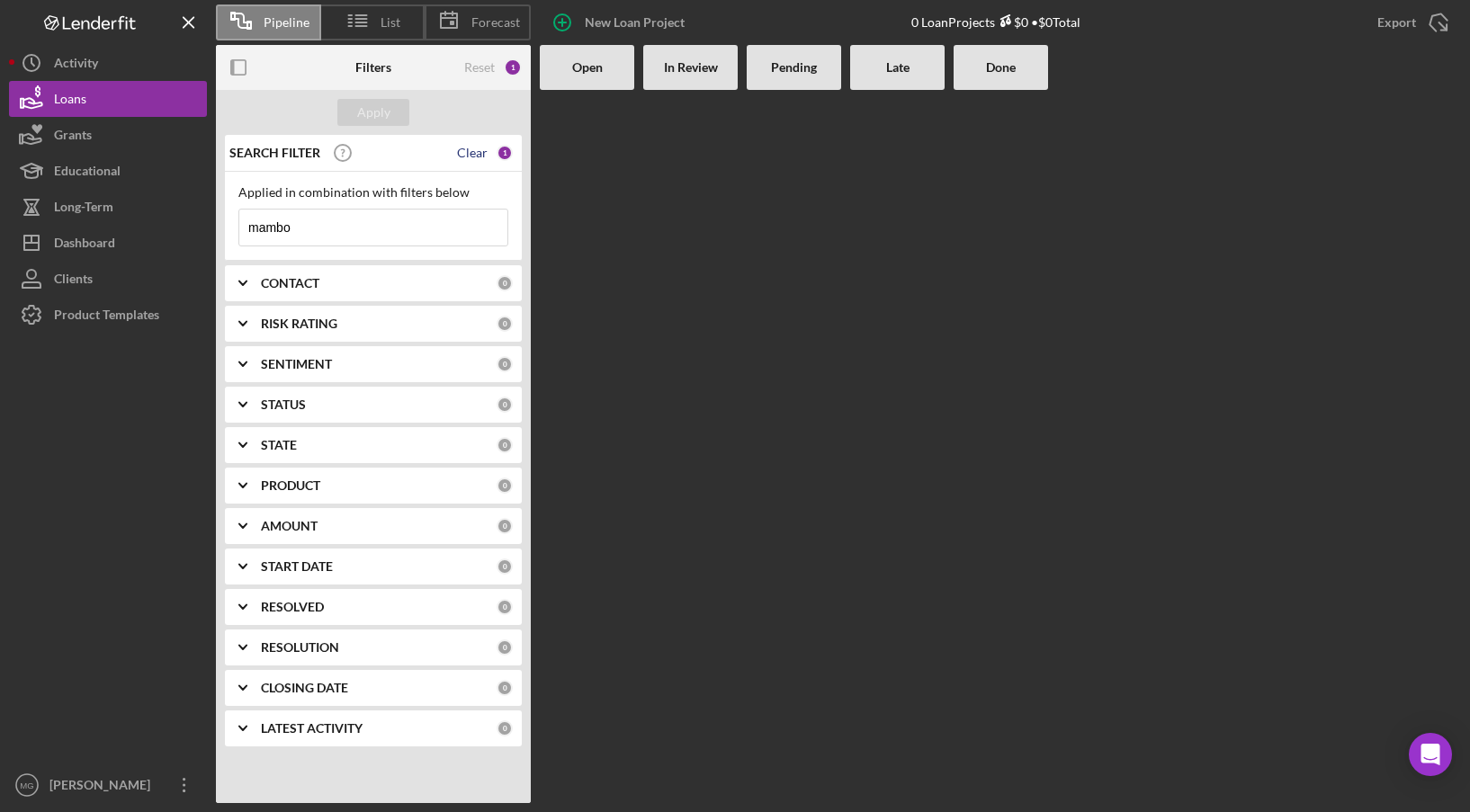
type input "mambo"
click at [479, 151] on div "Clear" at bounding box center [473, 152] width 31 height 14
click at [375, 119] on div "Apply" at bounding box center [373, 113] width 34 height 27
